Goal: Task Accomplishment & Management: Manage account settings

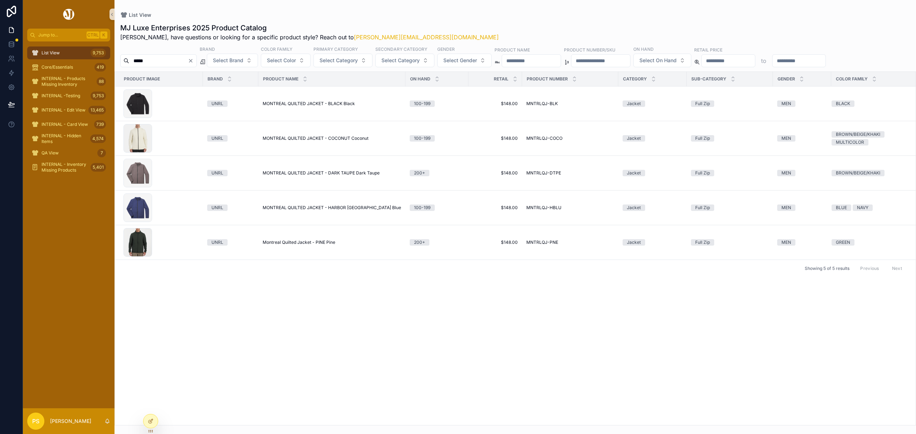
click at [62, 52] on div "List View 9,753" at bounding box center [68, 52] width 74 height 11
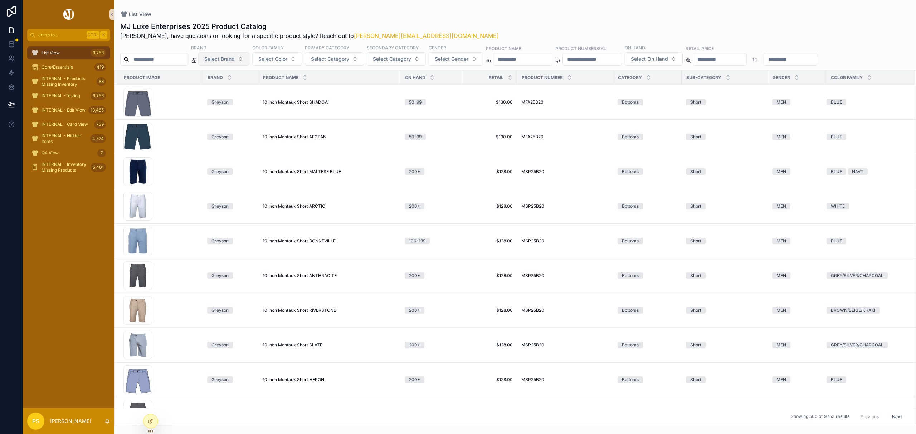
click at [235, 62] on span "Select Brand" at bounding box center [219, 58] width 30 height 7
click at [226, 89] on div "[PERSON_NAME]" at bounding box center [242, 88] width 86 height 11
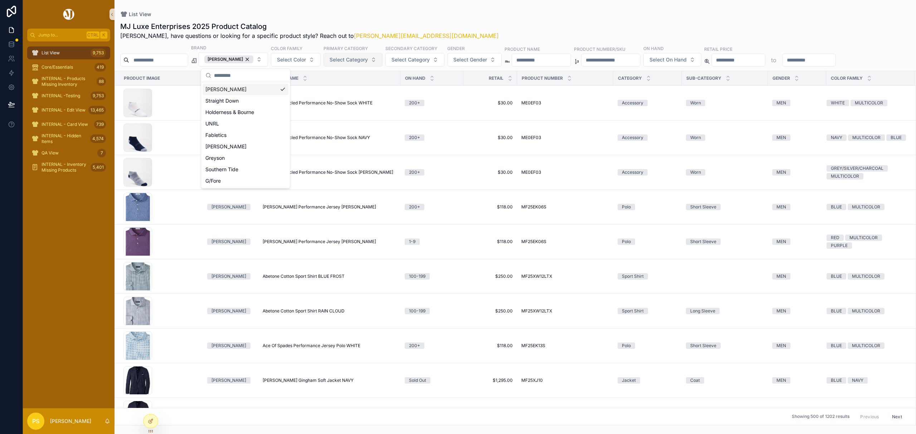
click at [380, 61] on button "Select Category" at bounding box center [352, 60] width 59 height 14
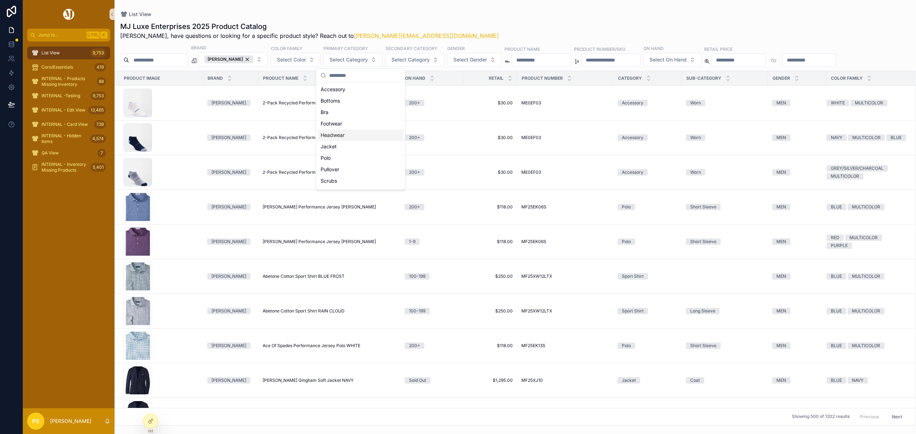
click at [351, 134] on div "Headwear" at bounding box center [361, 135] width 86 height 11
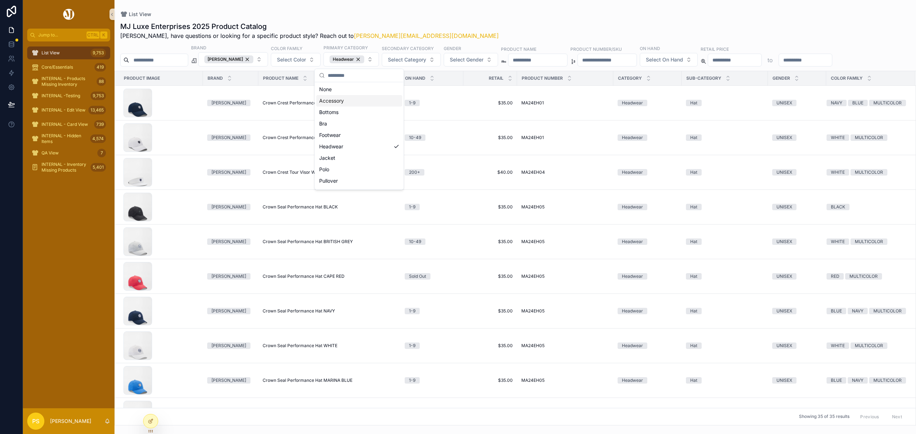
click at [434, 15] on div "List View" at bounding box center [515, 14] width 790 height 6
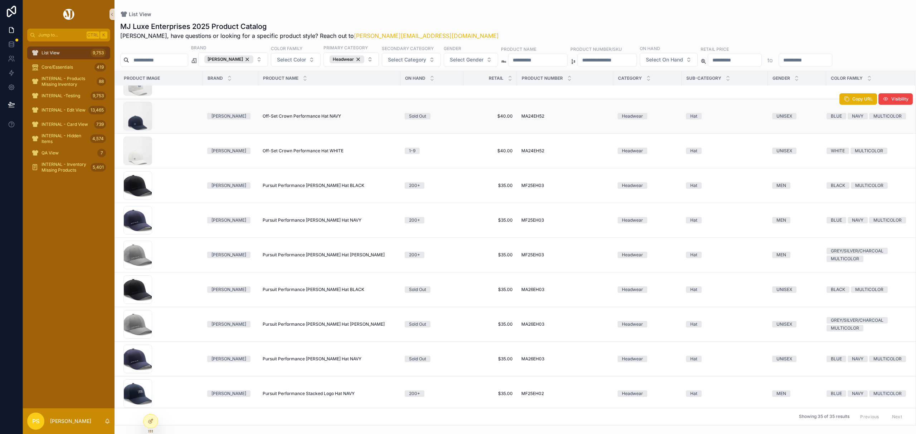
scroll to position [286, 0]
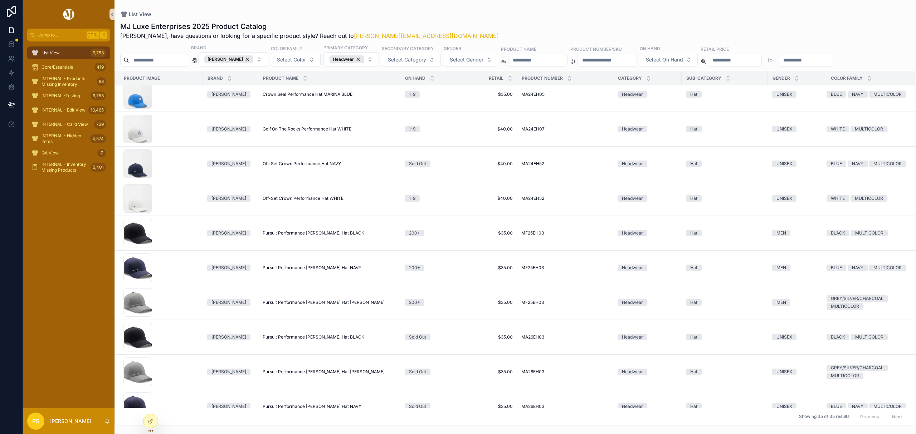
click at [175, 62] on input "*****" at bounding box center [158, 60] width 59 height 10
type input "*****"
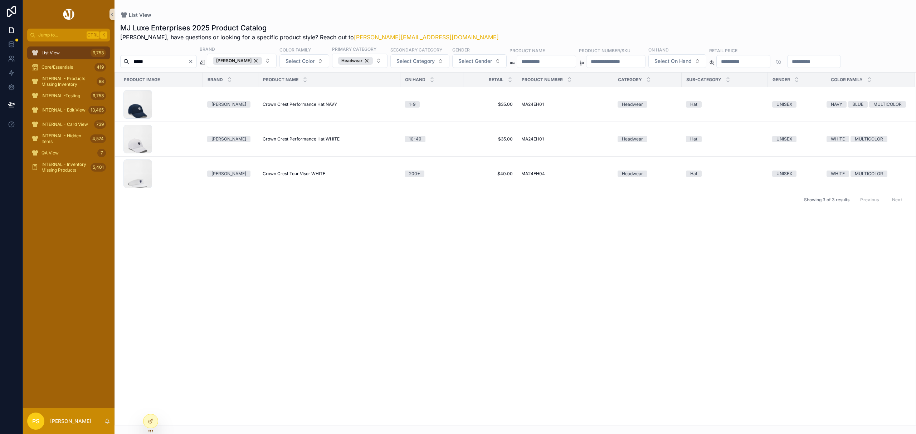
click at [176, 62] on input "*****" at bounding box center [158, 62] width 59 height 10
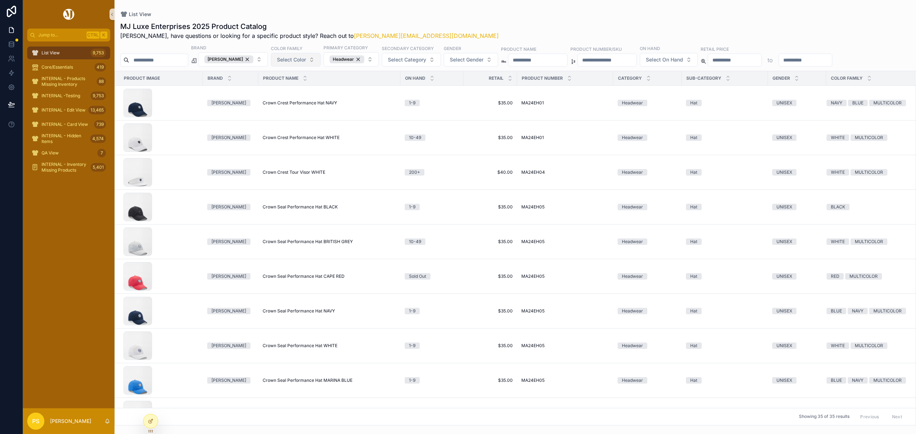
click at [314, 59] on button "Select Color" at bounding box center [296, 60] width 50 height 14
click at [279, 157] on div "WHITE" at bounding box center [303, 159] width 86 height 11
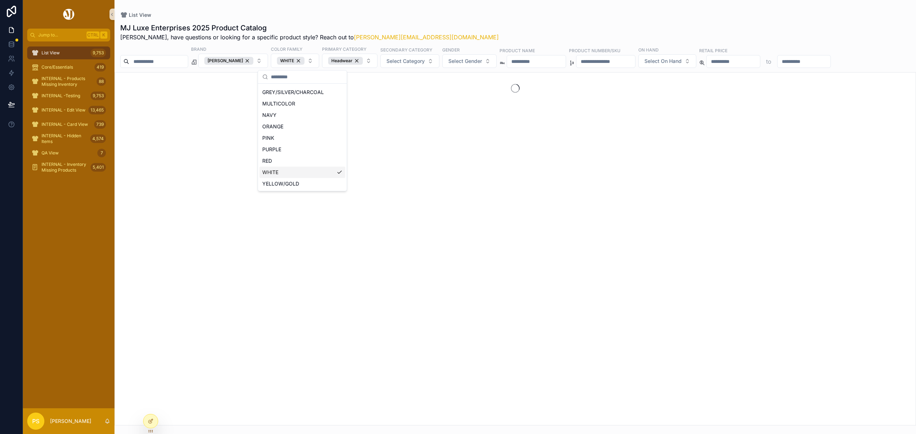
scroll to position [90, 0]
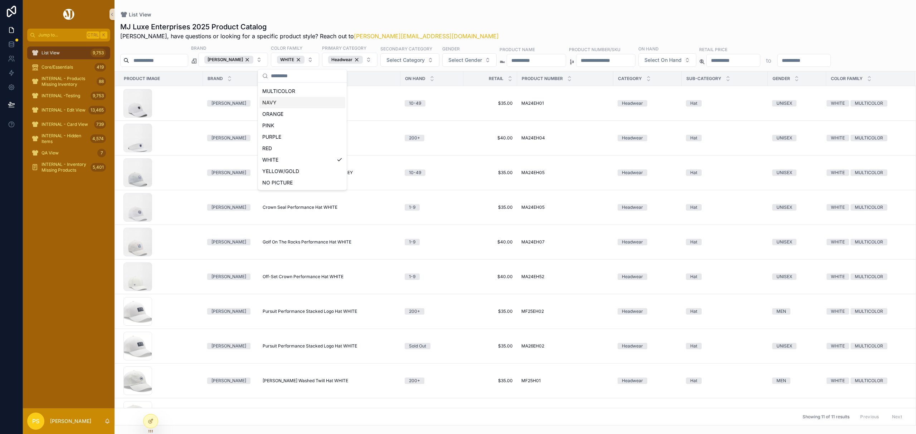
click at [456, 16] on div "List View" at bounding box center [515, 14] width 790 height 6
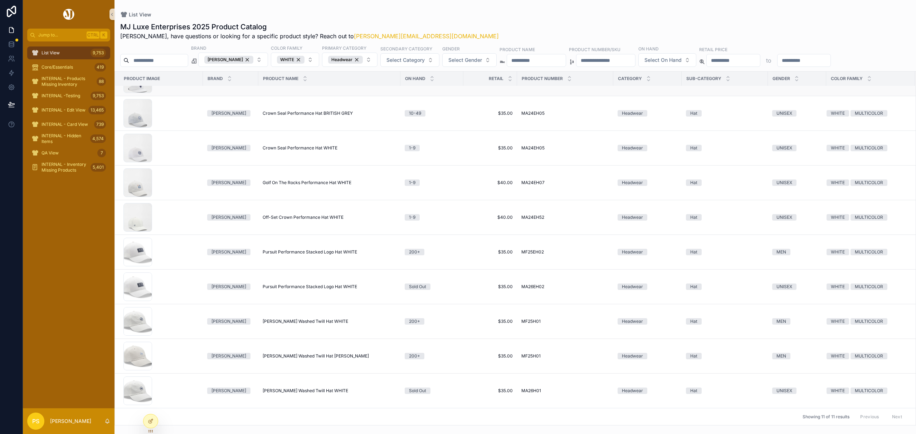
scroll to position [68, 0]
click at [303, 319] on span "[PERSON_NAME] Washed Twill Hat WHITE" at bounding box center [306, 322] width 86 height 6
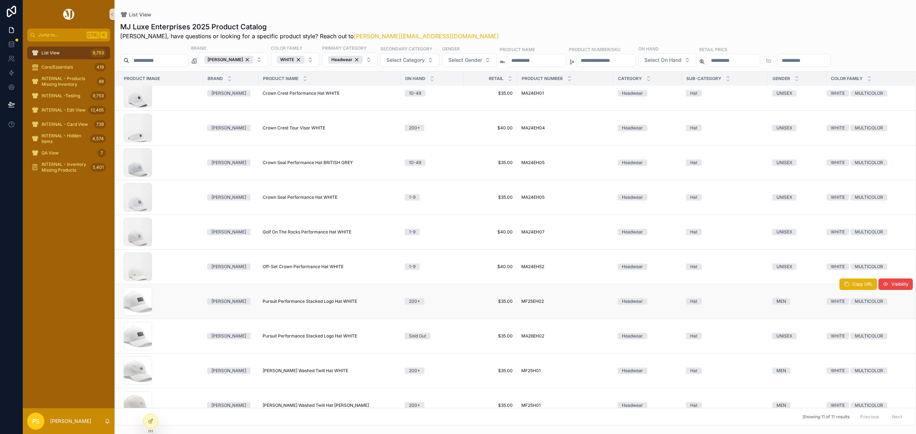
scroll to position [0, 0]
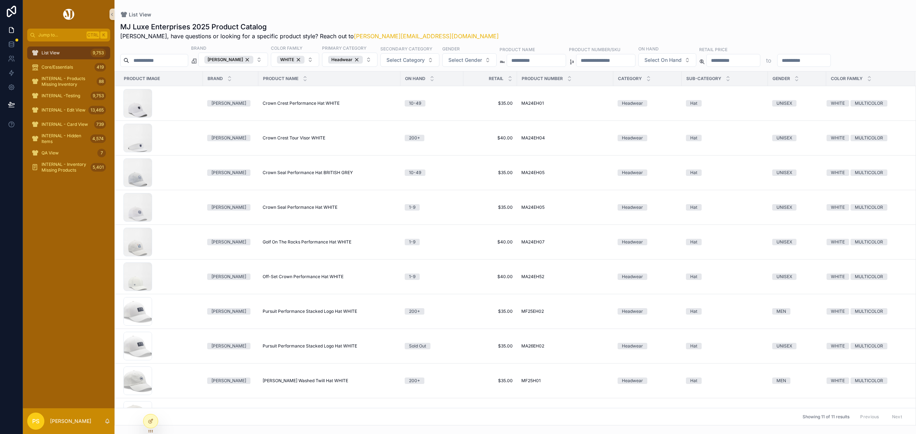
click at [588, 28] on div "MJ Luxe Enterprises 2025 Product Catalog Philip, have questions or looking for …" at bounding box center [515, 31] width 790 height 19
click at [287, 280] on span "Off-Set Crown Performance Hat WHITE" at bounding box center [303, 277] width 81 height 6
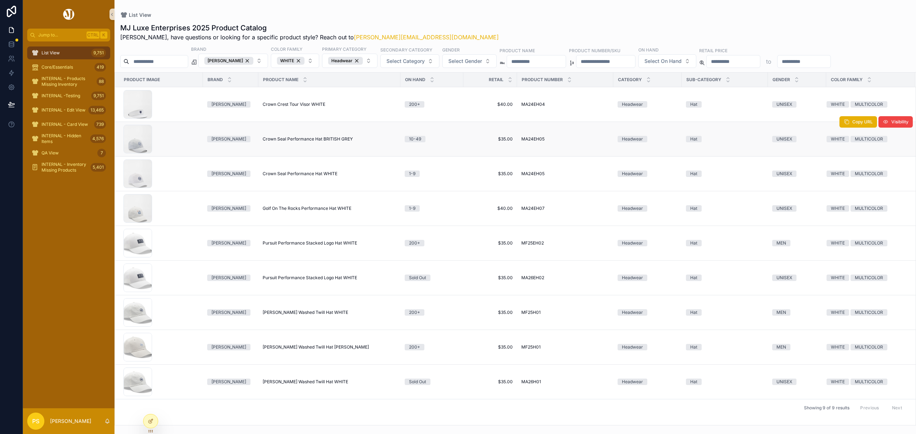
click at [305, 138] on span "Crown Seal Performance Hat BRITISH GREY" at bounding box center [308, 139] width 90 height 6
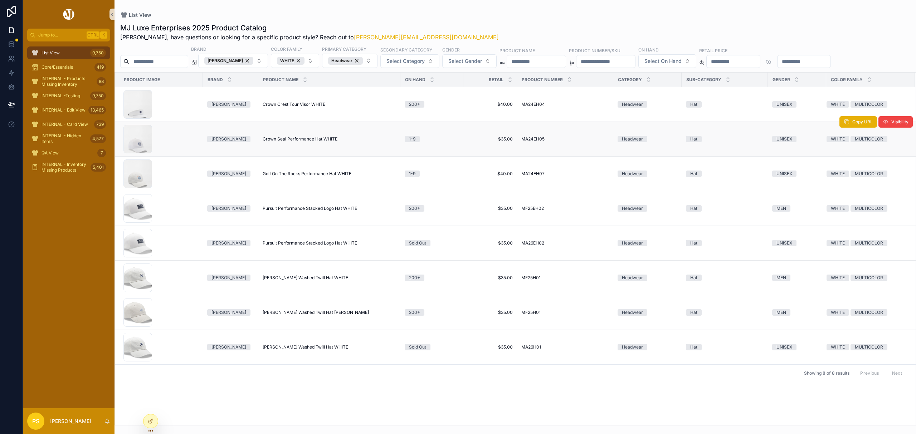
click at [289, 139] on span "Crown Seal Performance Hat WHITE" at bounding box center [300, 139] width 75 height 6
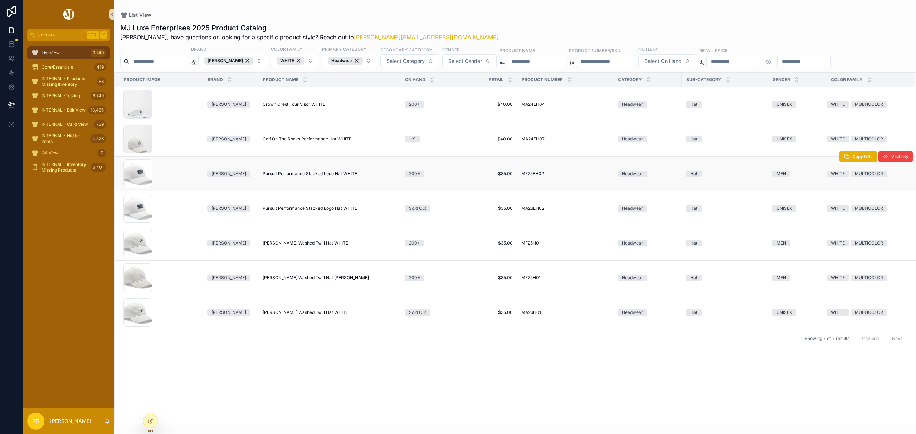
click at [306, 175] on span "Pursuit Performance Stacked Logo Hat WHITE" at bounding box center [310, 174] width 94 height 6
click at [298, 243] on span "Whitaker Washed Twill Hat WHITE" at bounding box center [306, 243] width 86 height 6
click at [307, 277] on span "Whitaker Washed Twill Hat GALE GREY" at bounding box center [316, 278] width 106 height 6
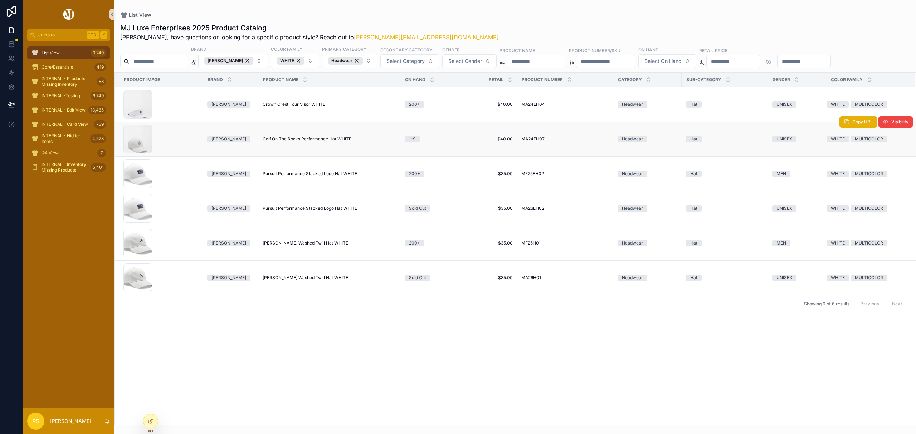
click at [303, 138] on span "Golf On The Rocks Performance Hat WHITE" at bounding box center [307, 139] width 89 height 6
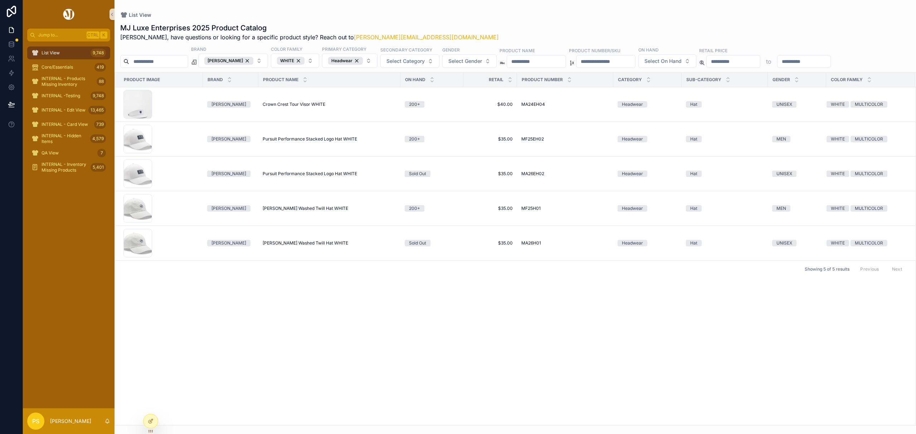
click at [258, 302] on div "Product Image Brand Product Name On Hand Retail Product Number Category Sub-Cat…" at bounding box center [515, 249] width 801 height 353
click at [284, 245] on span "Whitaker Washed Twill Hat WHITE" at bounding box center [306, 243] width 86 height 6
click at [290, 211] on span "Whitaker Washed Twill Hat WHITE" at bounding box center [306, 209] width 86 height 6
click at [279, 141] on span "Pursuit Performance Stacked Logo Hat WHITE" at bounding box center [310, 139] width 94 height 6
click at [85, 50] on div "List View 9,748" at bounding box center [68, 52] width 74 height 11
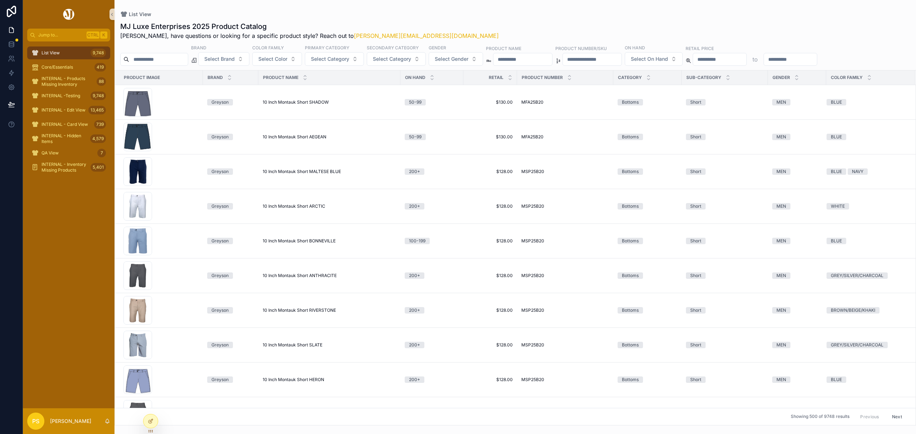
click at [492, 9] on div "List View MJ Luxe Enterprises 2025 Product Catalog Philip, have questions or lo…" at bounding box center [514, 213] width 801 height 426
click at [235, 58] on span "Select Brand" at bounding box center [219, 58] width 30 height 7
click at [225, 89] on div "[PERSON_NAME]" at bounding box center [242, 88] width 86 height 11
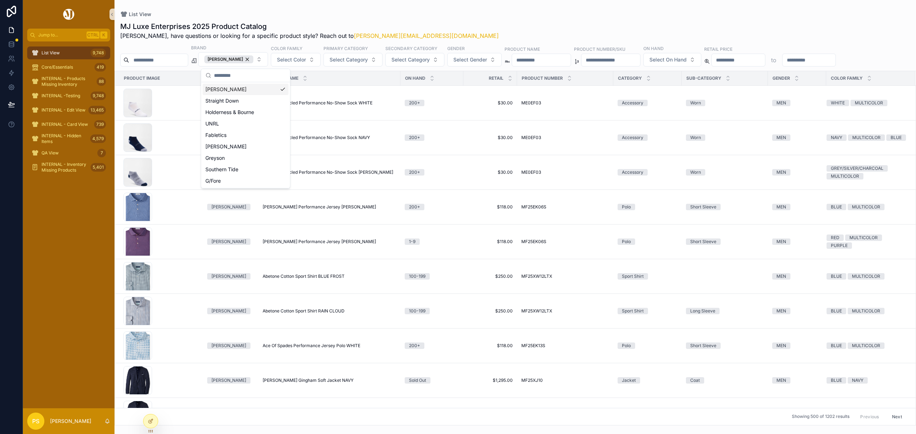
click at [448, 6] on div "List View MJ Luxe Enterprises 2025 Product Catalog Philip, have questions or lo…" at bounding box center [514, 213] width 801 height 426
click at [342, 59] on span "Select Category" at bounding box center [348, 59] width 38 height 7
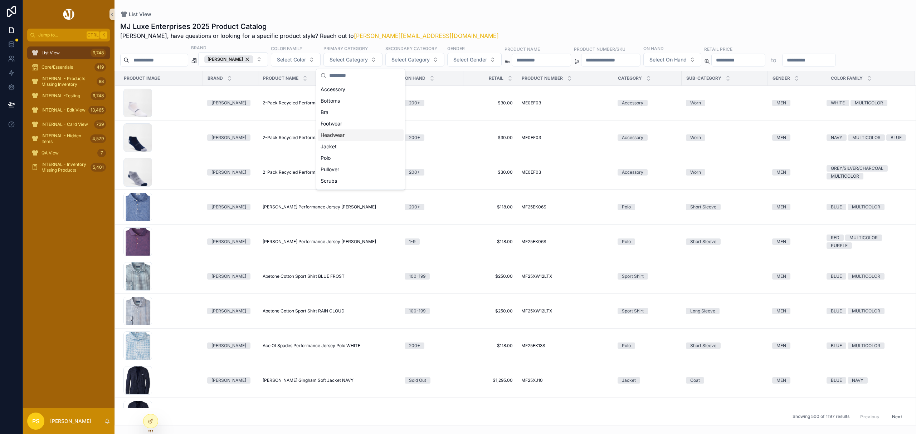
click at [333, 131] on div "Headwear" at bounding box center [361, 135] width 86 height 11
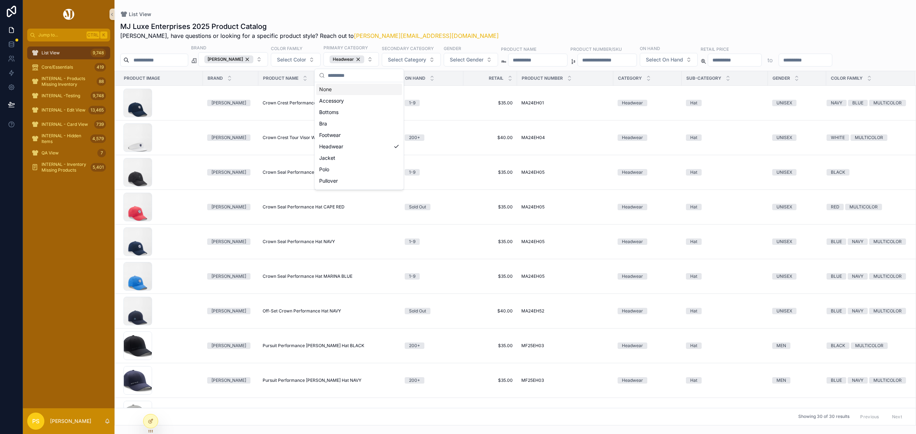
click at [441, 21] on div "MJ Luxe Enterprises 2025 Product Catalog Philip, have questions or looking for …" at bounding box center [515, 30] width 790 height 19
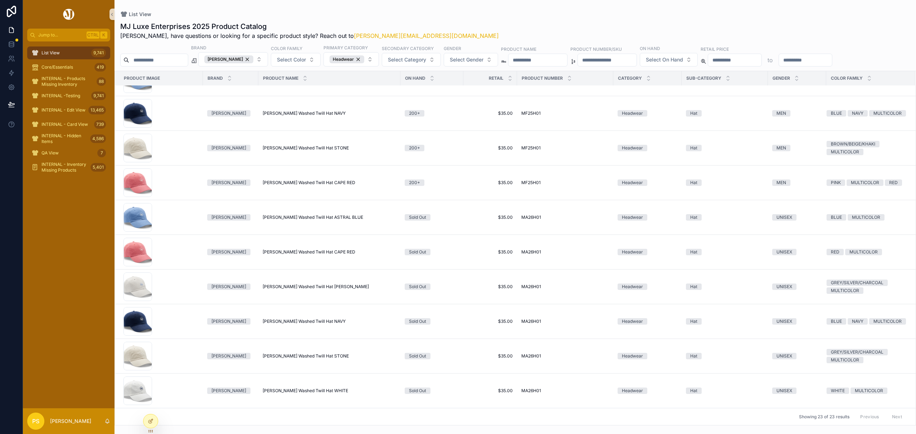
scroll to position [485, 0]
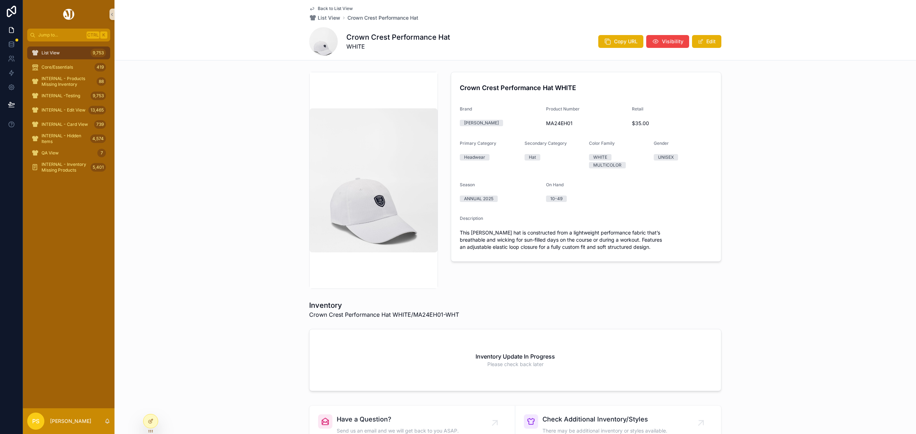
click at [564, 123] on span "MA24EH01" at bounding box center [586, 123] width 80 height 7
copy span "MA24EH01"
click at [658, 40] on button "Visibility" at bounding box center [667, 41] width 43 height 13
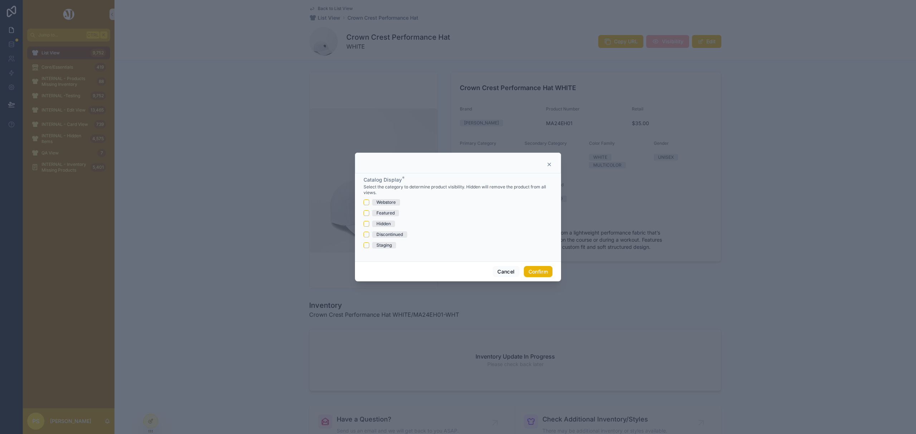
click at [382, 224] on div "Hidden" at bounding box center [383, 224] width 14 height 6
click at [369, 224] on button "Hidden" at bounding box center [366, 224] width 6 height 6
click at [538, 271] on button "Confirm" at bounding box center [538, 271] width 29 height 11
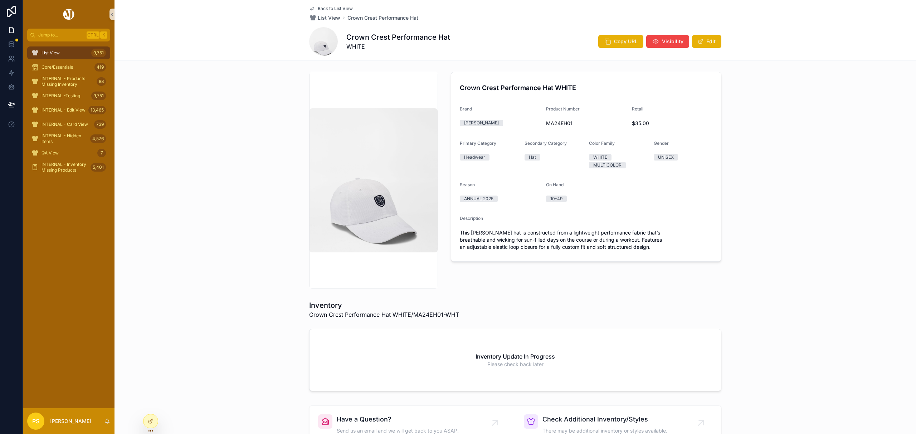
click at [769, 205] on div "Crown Crest Performance Hat WHITE Brand Peter Millar Product Number MA24EH01 Re…" at bounding box center [514, 180] width 801 height 223
click at [556, 126] on span "MA24EH52" at bounding box center [586, 123] width 80 height 7
copy span "MA24EH52"
click at [664, 45] on button "Visibility" at bounding box center [667, 41] width 43 height 13
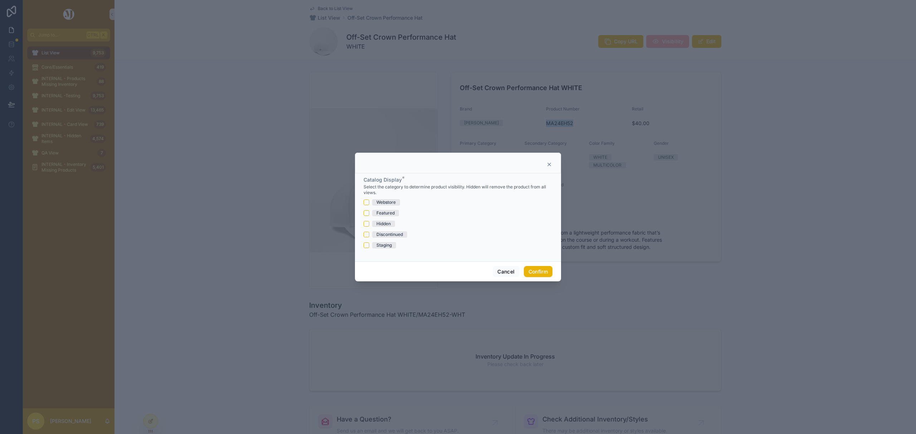
click at [378, 225] on div "Hidden" at bounding box center [383, 224] width 14 height 6
click at [369, 225] on button "Hidden" at bounding box center [366, 224] width 6 height 6
click at [543, 274] on button "Confirm" at bounding box center [538, 271] width 29 height 11
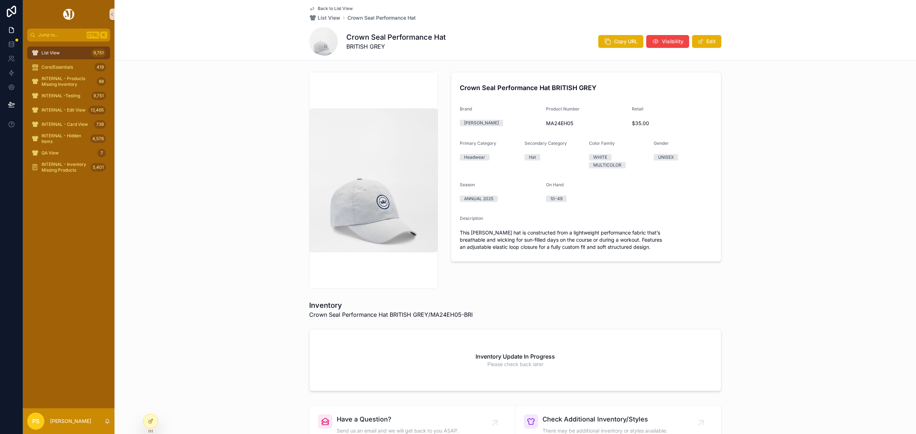
click at [550, 122] on span "MA24EH05" at bounding box center [586, 123] width 80 height 7
copy span "MA24EH05"
click at [654, 39] on icon "scrollable content" at bounding box center [655, 41] width 7 height 7
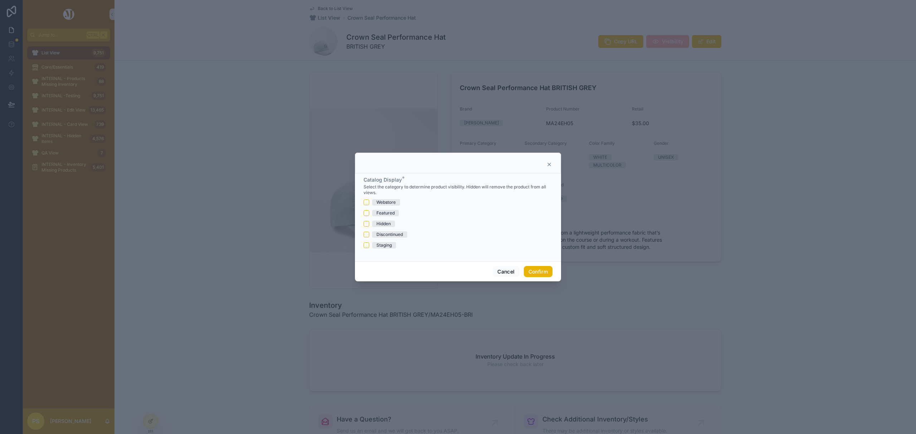
click at [378, 225] on div "Hidden" at bounding box center [383, 224] width 14 height 6
click at [369, 225] on button "Hidden" at bounding box center [366, 224] width 6 height 6
click at [533, 272] on button "Confirm" at bounding box center [538, 271] width 29 height 11
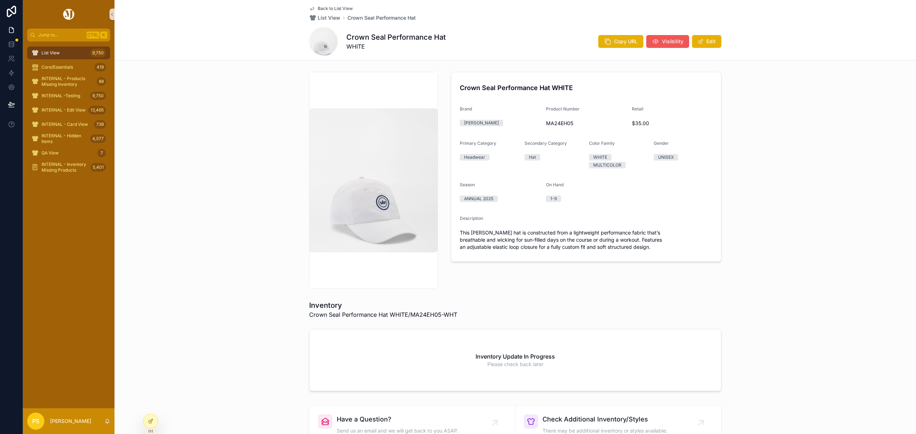
click at [662, 39] on span "Visibility" at bounding box center [672, 41] width 21 height 7
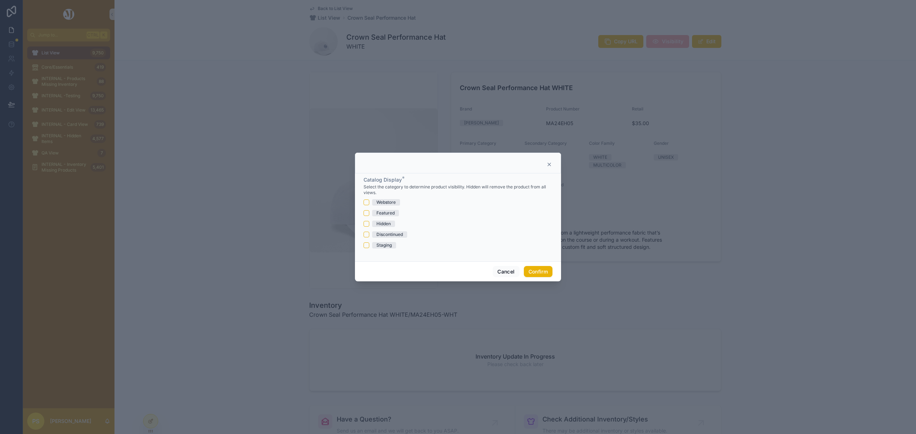
click at [386, 223] on div "Hidden" at bounding box center [383, 224] width 14 height 6
click at [369, 223] on button "Hidden" at bounding box center [366, 224] width 6 height 6
click at [539, 270] on button "Confirm" at bounding box center [538, 271] width 29 height 11
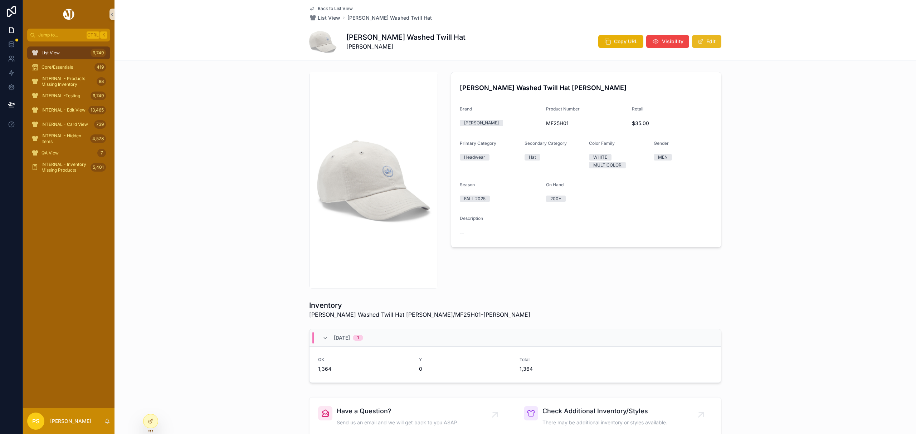
click at [706, 40] on button "Edit" at bounding box center [706, 41] width 29 height 13
click at [607, 161] on div "WHITE" at bounding box center [606, 161] width 14 height 6
click at [635, 161] on button "MULTICOLOR" at bounding box center [618, 161] width 59 height 14
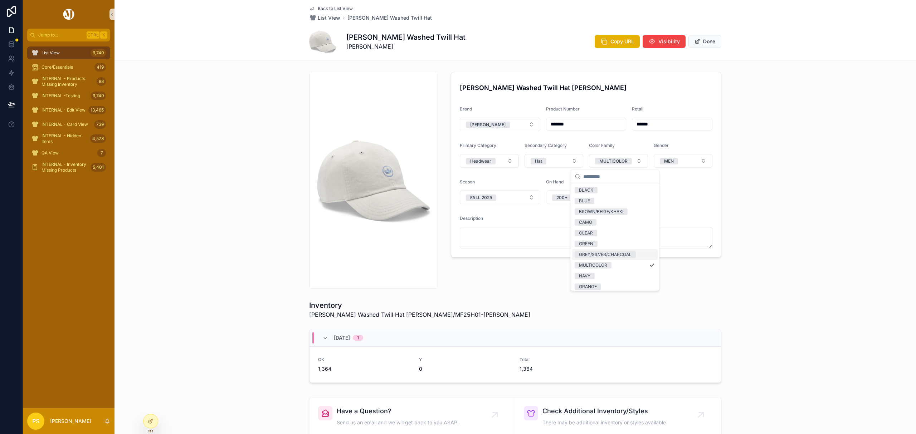
click at [610, 255] on div "GREY/SILVER/CHARCOAL" at bounding box center [605, 254] width 53 height 6
click at [787, 147] on div "Whitaker Washed Twill Hat GALE GREY Brand Peter Millar Product Number ******* R…" at bounding box center [514, 180] width 801 height 223
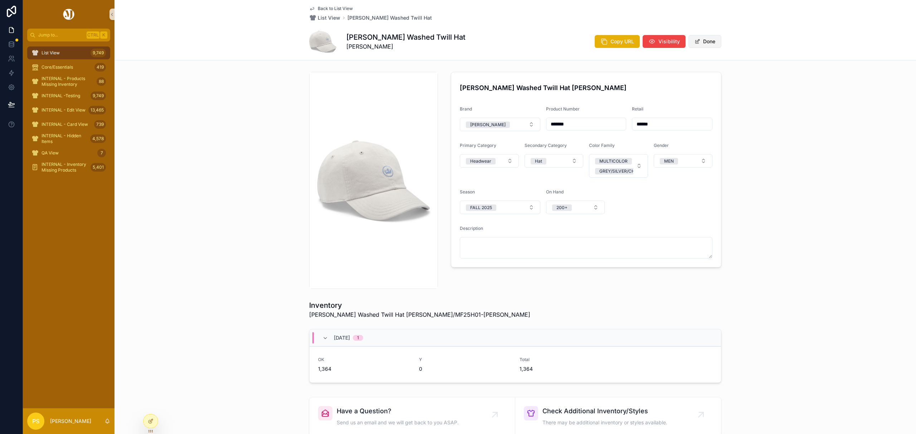
click at [707, 40] on button "Done" at bounding box center [704, 41] width 33 height 13
click at [764, 157] on div "Whitaker Washed Twill Hat GALE GREY Brand Peter Millar Product Number MF25H01 R…" at bounding box center [514, 180] width 801 height 223
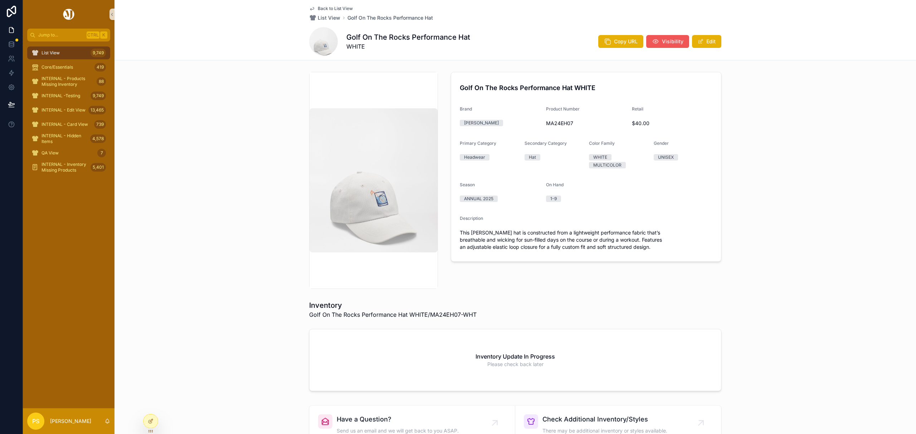
click at [664, 39] on span "Visibility" at bounding box center [672, 41] width 21 height 7
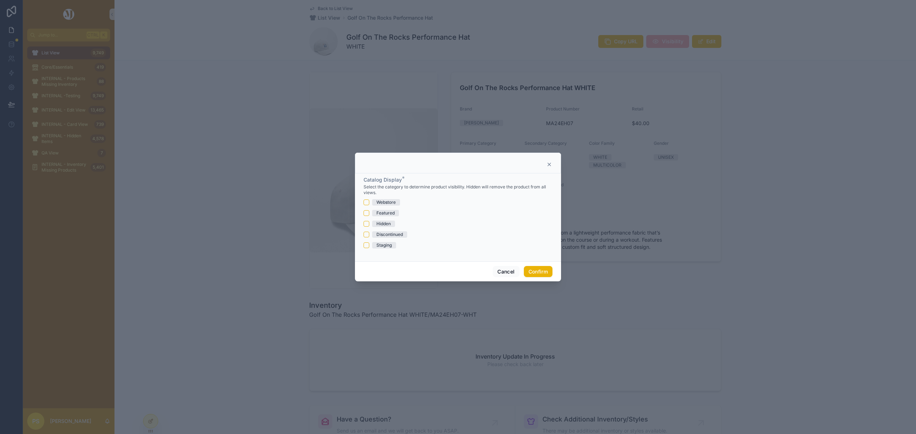
click at [382, 223] on div "Hidden" at bounding box center [383, 224] width 14 height 6
click at [369, 223] on button "Hidden" at bounding box center [366, 224] width 6 height 6
click at [537, 271] on button "Confirm" at bounding box center [538, 271] width 29 height 11
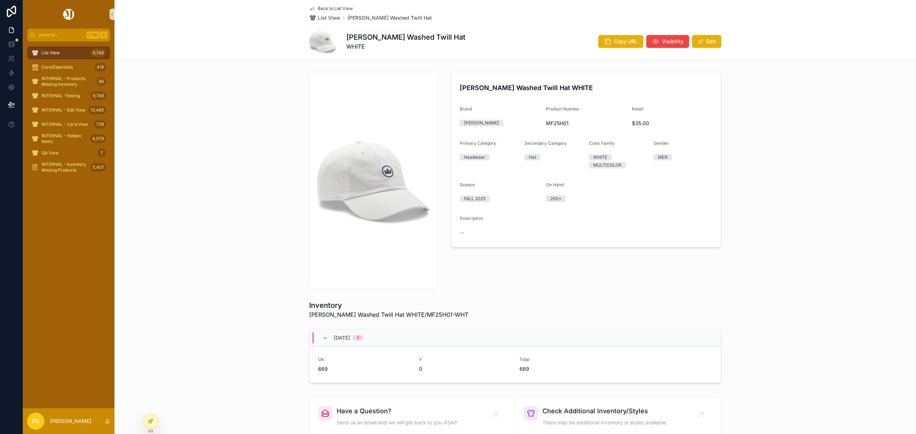
click at [551, 123] on span "MF25H01" at bounding box center [586, 123] width 80 height 7
copy span "MF25H01"
click at [205, 143] on div "Whitaker Washed Twill Hat WHITE Brand Peter Millar Product Number MF25H01 Retai…" at bounding box center [514, 180] width 801 height 223
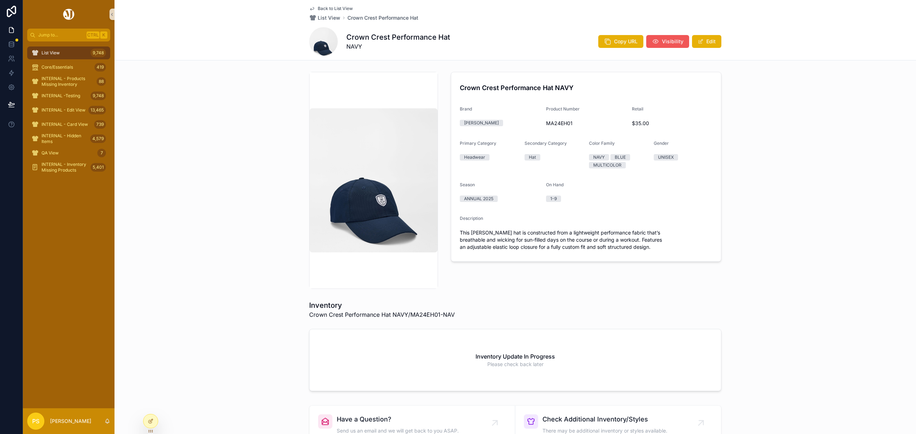
click at [671, 42] on span "Visibility" at bounding box center [672, 41] width 21 height 7
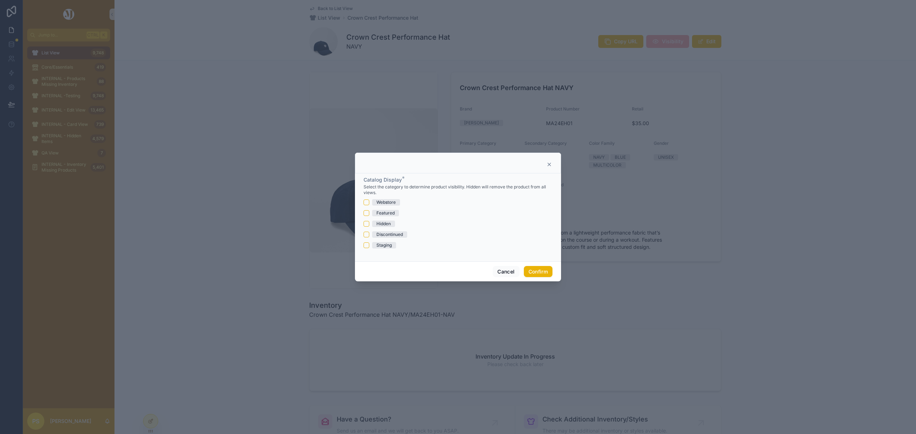
click at [384, 224] on div "Hidden" at bounding box center [383, 224] width 14 height 6
click at [369, 224] on button "Hidden" at bounding box center [366, 224] width 6 height 6
click at [534, 271] on button "Confirm" at bounding box center [538, 271] width 29 height 11
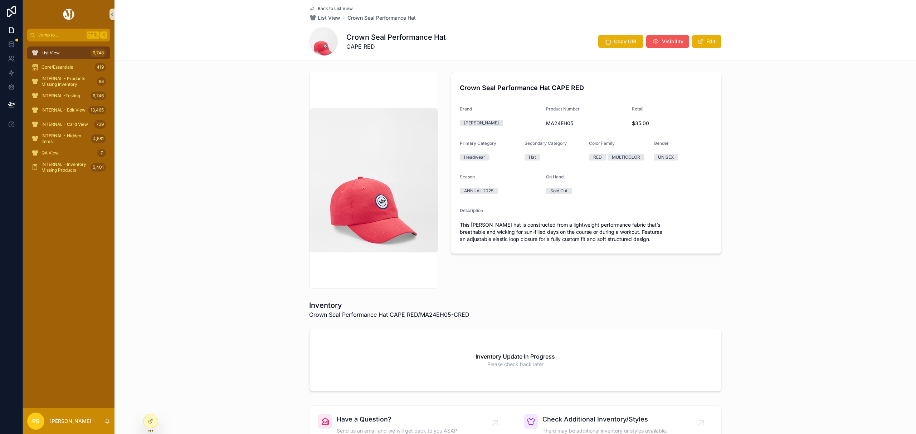
click at [663, 44] on span "Visibility" at bounding box center [672, 41] width 21 height 7
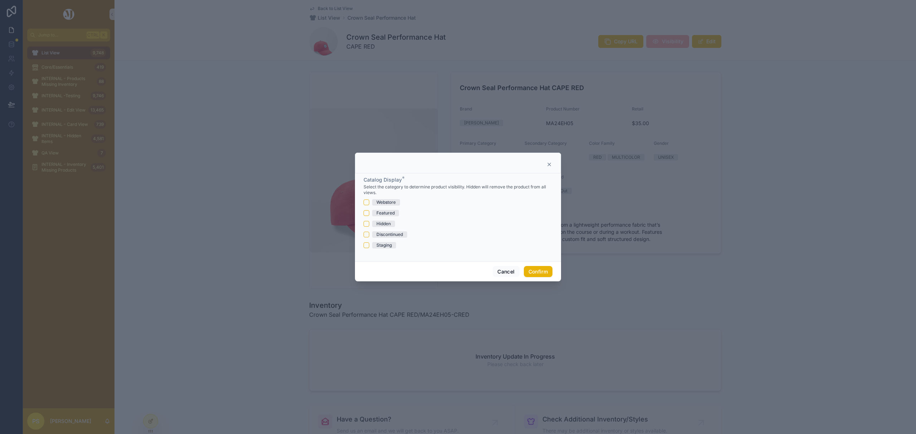
click at [384, 223] on div "Hidden" at bounding box center [383, 224] width 14 height 6
click at [369, 223] on button "Hidden" at bounding box center [366, 224] width 6 height 6
click at [531, 269] on button "Confirm" at bounding box center [538, 271] width 29 height 11
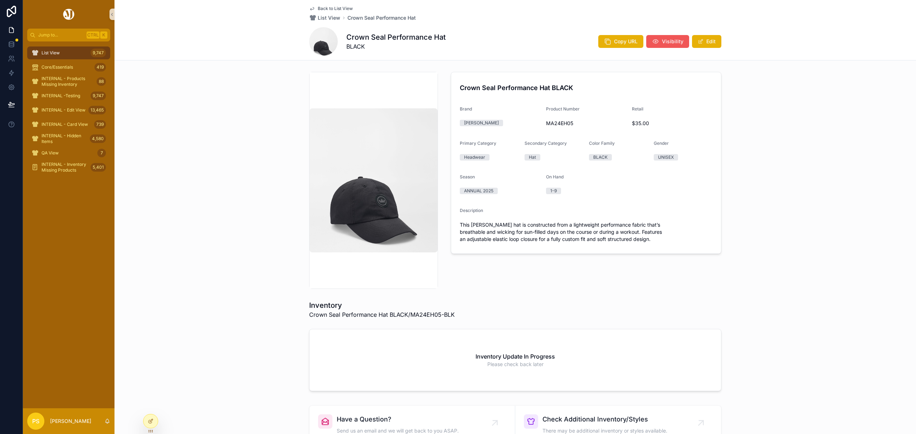
click at [667, 39] on span "Visibility" at bounding box center [672, 41] width 21 height 7
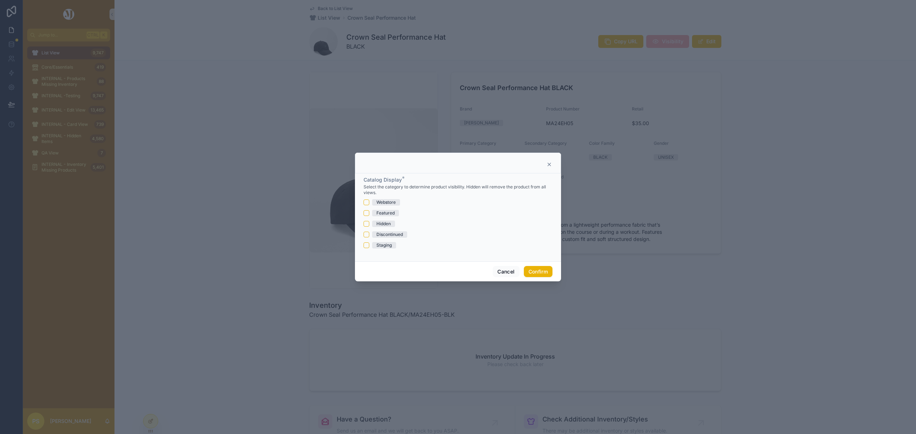
click at [382, 223] on div "Hidden" at bounding box center [383, 224] width 14 height 6
click at [369, 223] on button "Hidden" at bounding box center [366, 224] width 6 height 6
click at [542, 273] on button "Confirm" at bounding box center [538, 271] width 29 height 11
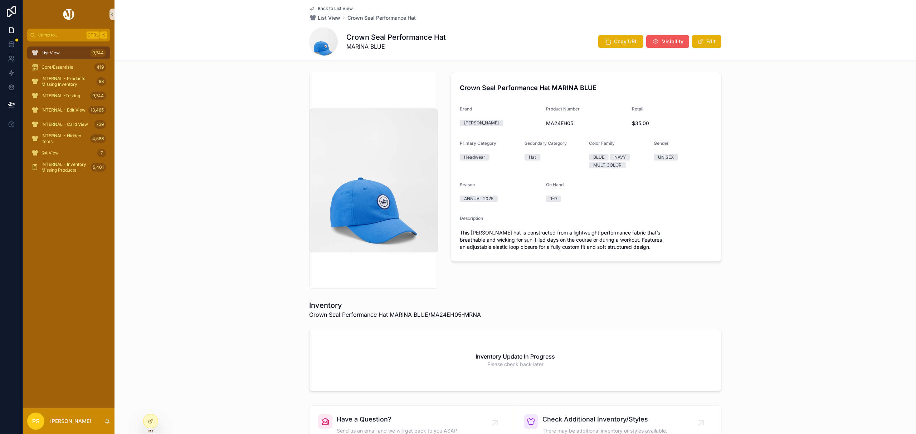
click at [659, 45] on button "Visibility" at bounding box center [667, 41] width 43 height 13
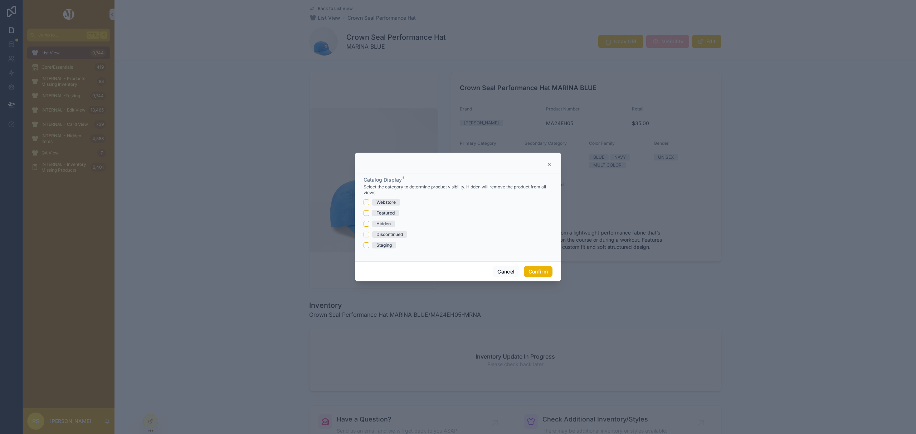
click at [383, 224] on div "Hidden" at bounding box center [383, 224] width 14 height 6
click at [369, 224] on button "Hidden" at bounding box center [366, 224] width 6 height 6
click at [543, 270] on button "Confirm" at bounding box center [538, 271] width 29 height 11
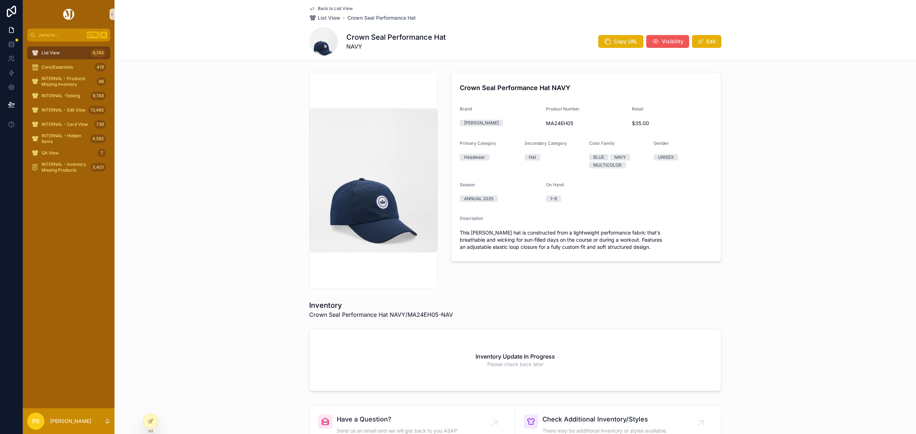
click at [662, 43] on span "Visibility" at bounding box center [672, 41] width 21 height 7
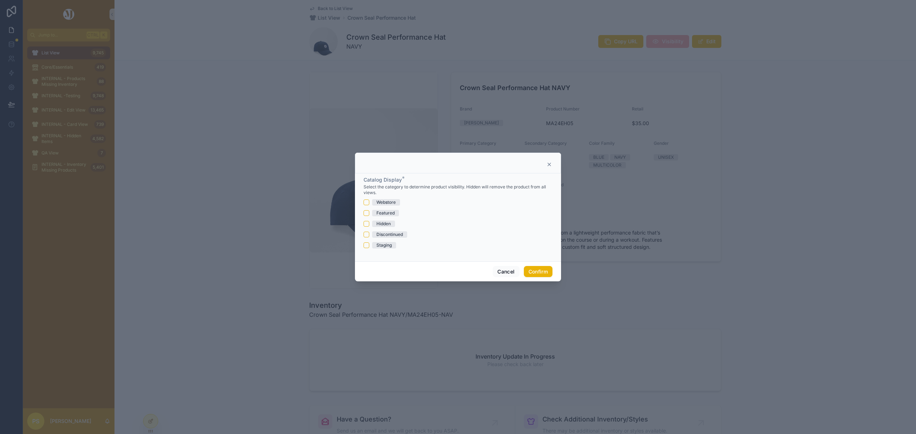
click at [382, 222] on div "Hidden" at bounding box center [383, 224] width 14 height 6
click at [369, 222] on button "Hidden" at bounding box center [366, 224] width 6 height 6
click at [536, 269] on button "Confirm" at bounding box center [538, 271] width 29 height 11
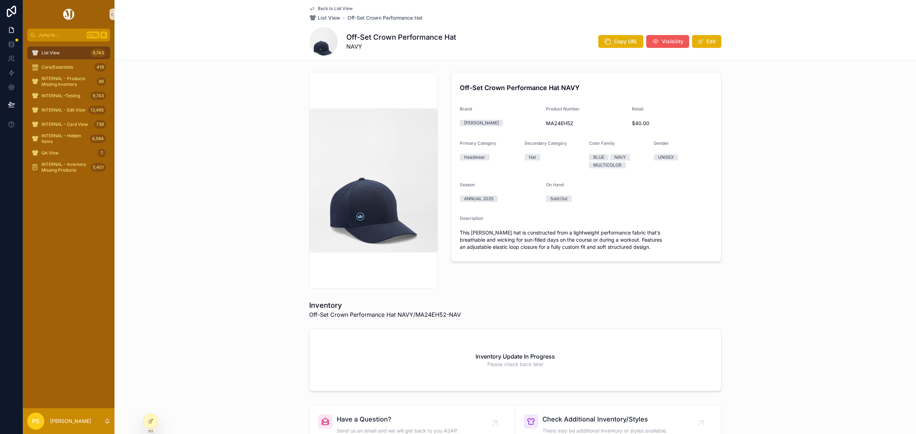
click at [654, 39] on icon "scrollable content" at bounding box center [655, 41] width 7 height 7
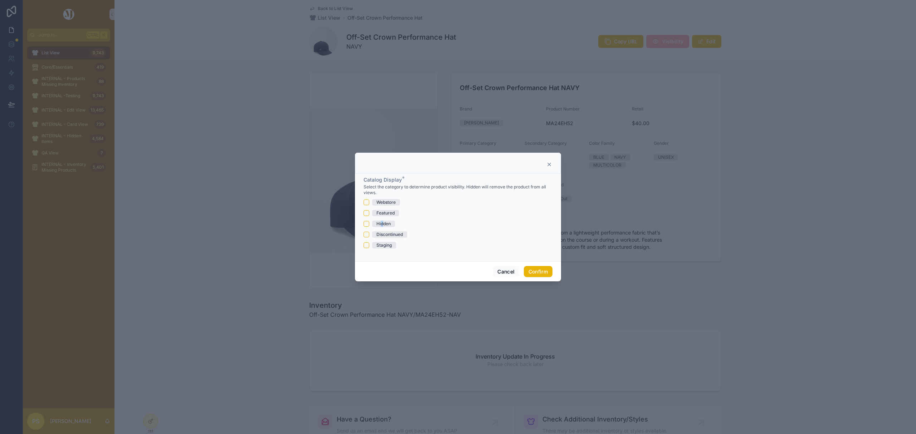
click at [381, 221] on div "Hidden" at bounding box center [383, 224] width 14 height 6
click at [368, 223] on button "Hidden" at bounding box center [366, 224] width 6 height 6
click at [538, 274] on button "Confirm" at bounding box center [538, 271] width 29 height 11
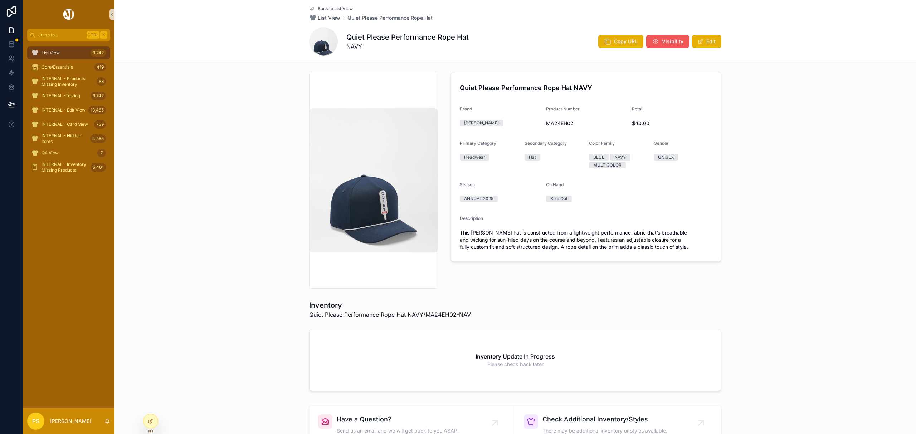
click at [652, 38] on icon "scrollable content" at bounding box center [655, 41] width 7 height 7
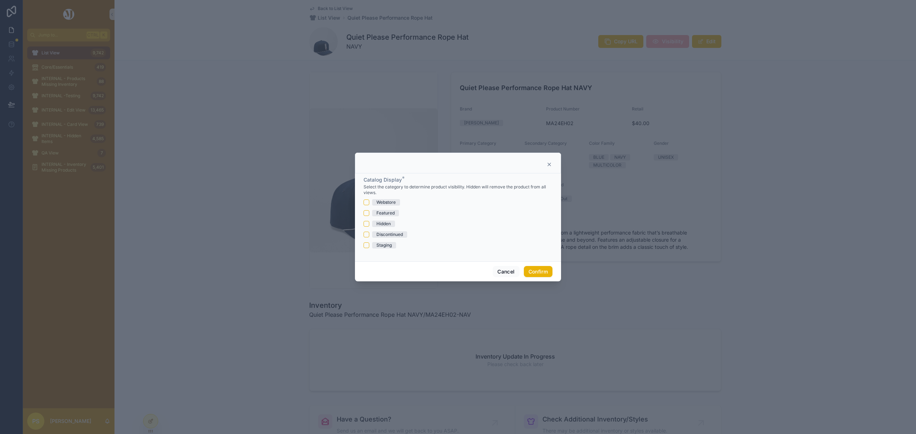
click at [380, 224] on div "Hidden" at bounding box center [383, 224] width 14 height 6
click at [369, 224] on button "Hidden" at bounding box center [366, 224] width 6 height 6
click at [537, 278] on button "Confirm" at bounding box center [538, 271] width 29 height 11
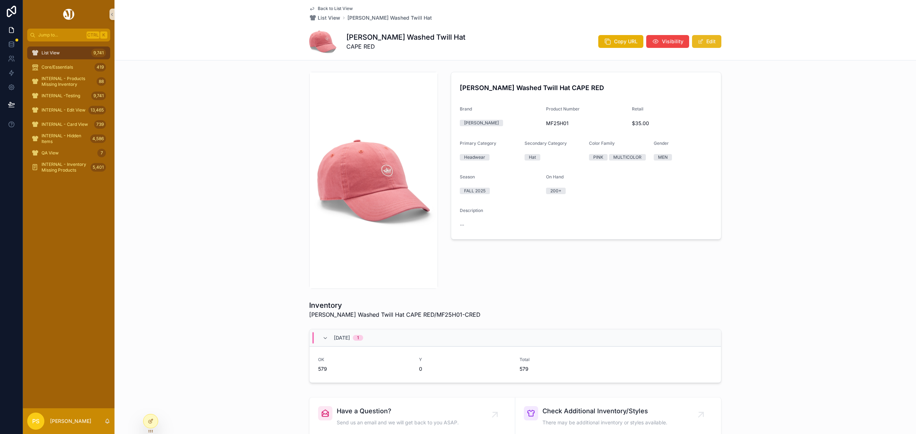
click at [706, 42] on button "Edit" at bounding box center [706, 41] width 29 height 13
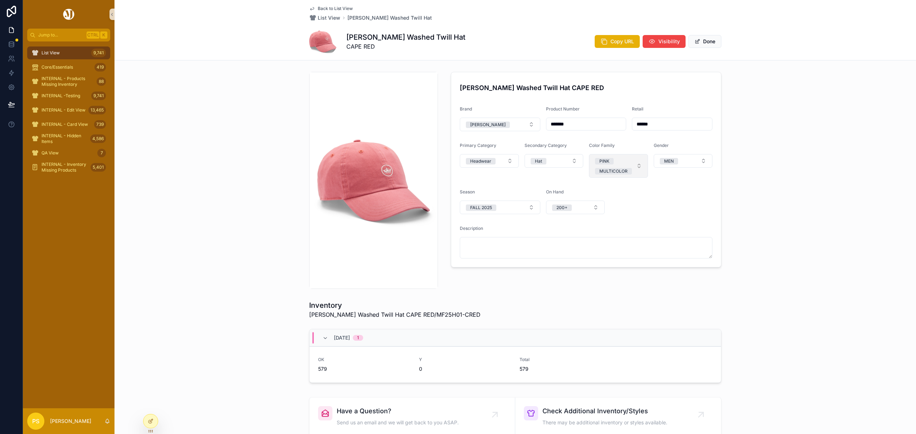
click at [636, 162] on button "PINK MULTICOLOR" at bounding box center [618, 166] width 59 height 24
click at [600, 278] on div "RED" at bounding box center [615, 281] width 86 height 11
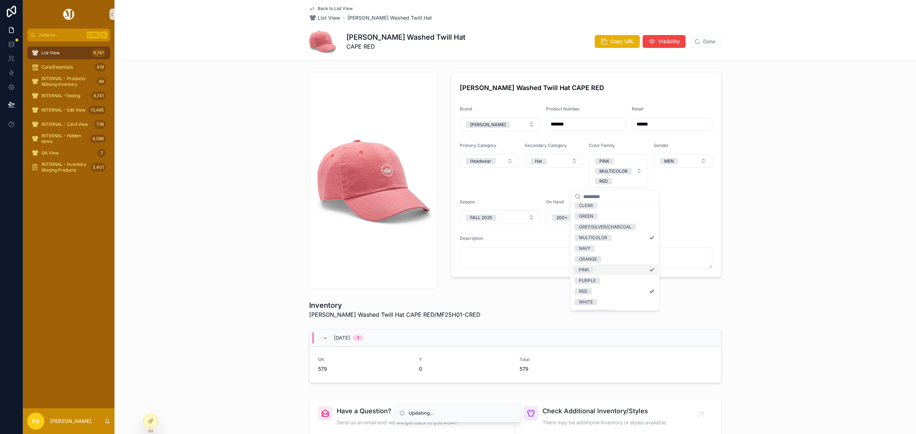
click at [775, 206] on div "Whitaker Washed Twill Hat CAPE RED Brand Peter Millar Product Number ******* Re…" at bounding box center [514, 180] width 801 height 223
click at [705, 35] on button "Done" at bounding box center [704, 41] width 33 height 13
